Goal: Go to known website: Access a specific website the user already knows

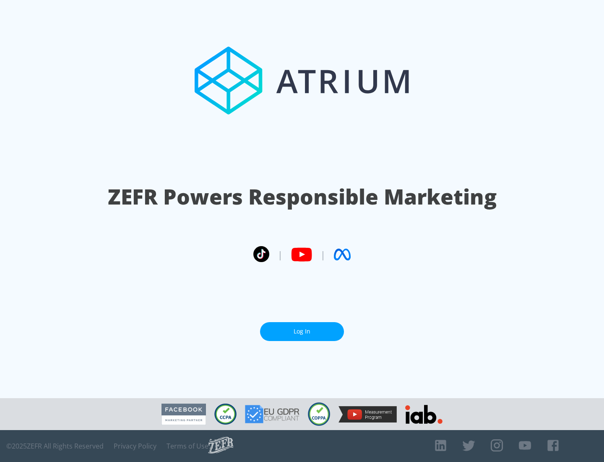
click at [302, 328] on link "Log In" at bounding box center [302, 331] width 84 height 19
